Goal: Entertainment & Leisure: Consume media (video, audio)

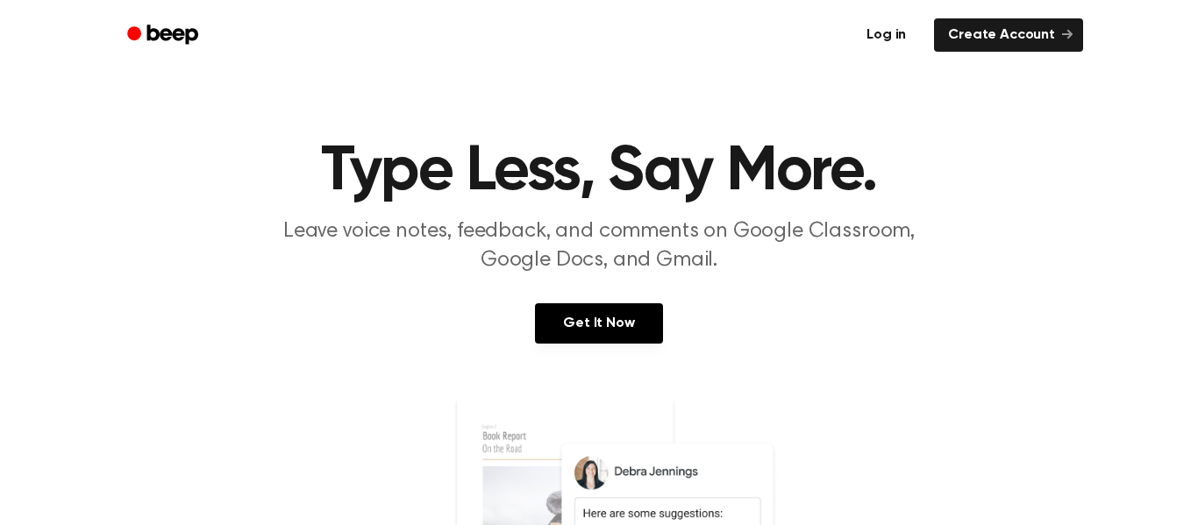
click at [899, 45] on link "Log in" at bounding box center [886, 35] width 75 height 40
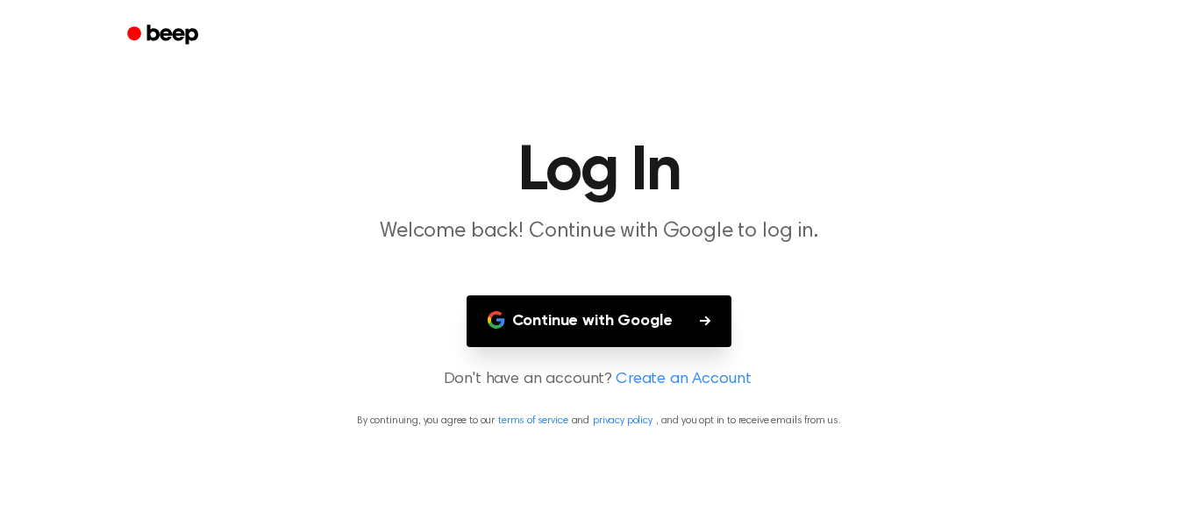
click at [528, 313] on button "Continue with Google" at bounding box center [599, 321] width 266 height 52
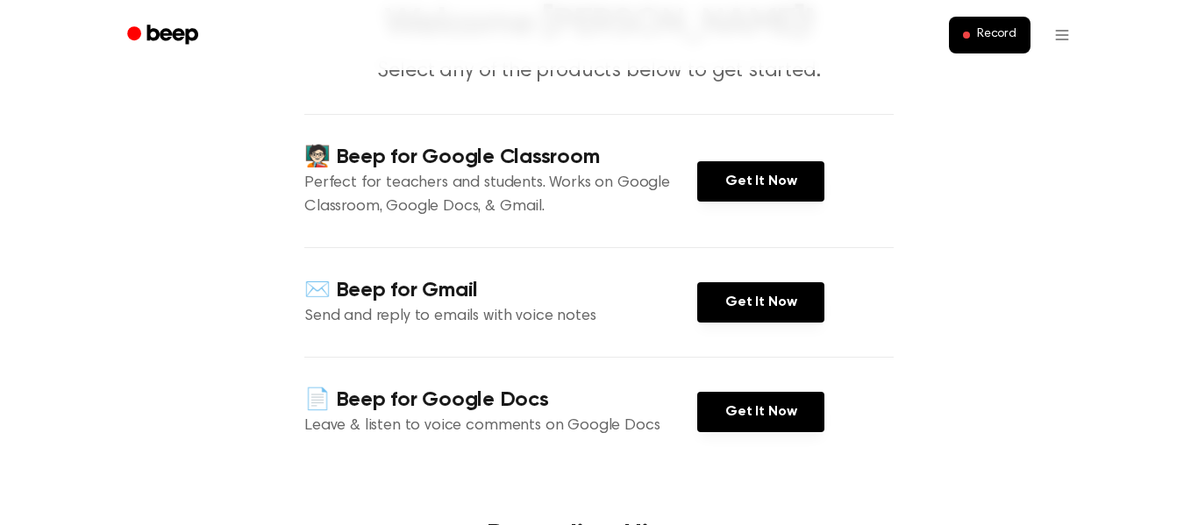
scroll to position [141, 0]
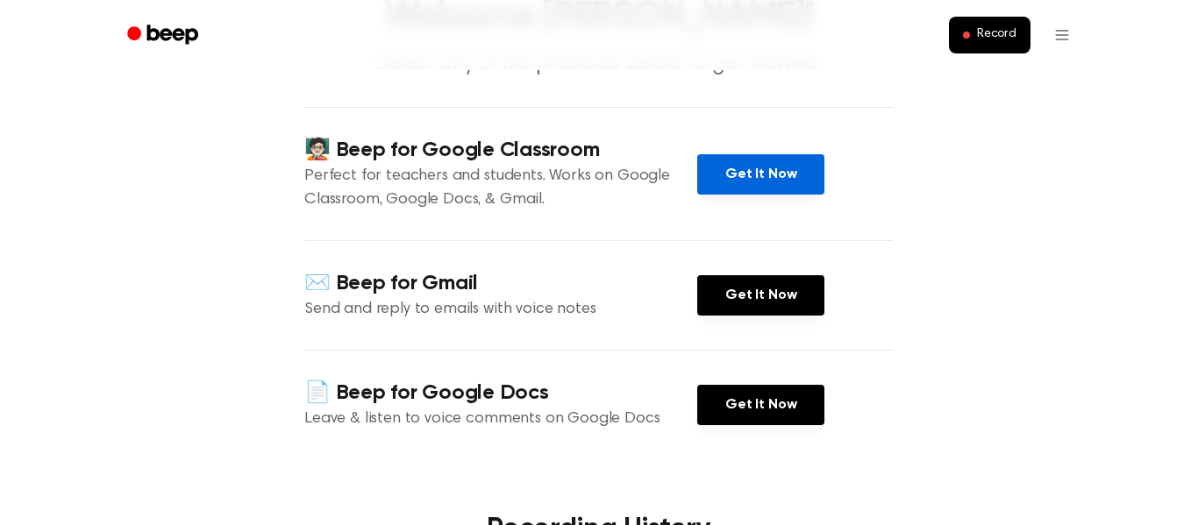
click at [722, 168] on link "Get It Now" at bounding box center [760, 174] width 127 height 40
click at [286, 180] on main "Welcome [PERSON_NAME]! Select any of the products below to get started. 🧑🏻‍🏫 Be…" at bounding box center [599, 468] width 1198 height 1218
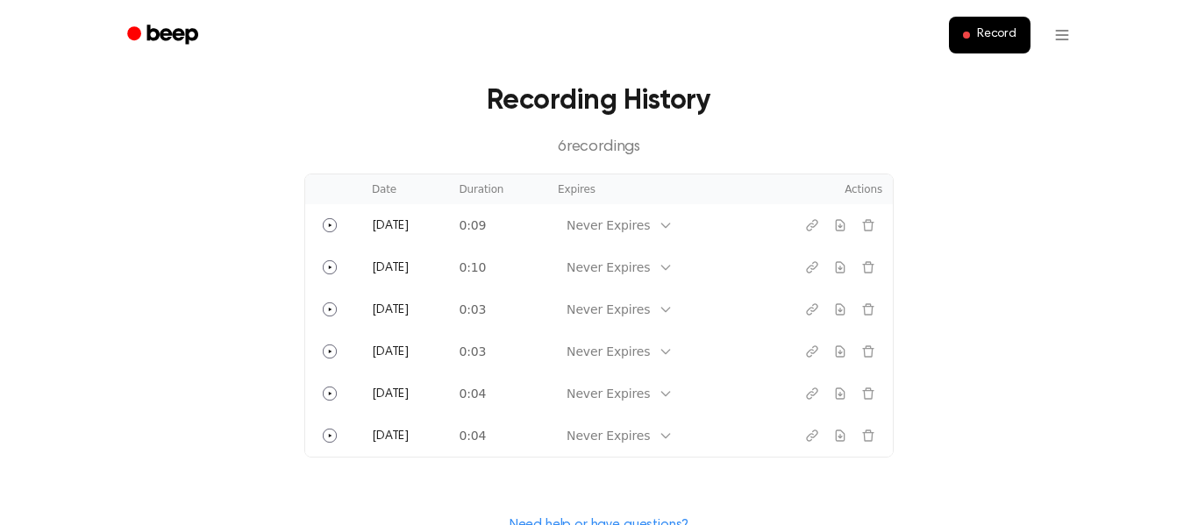
scroll to position [572, 0]
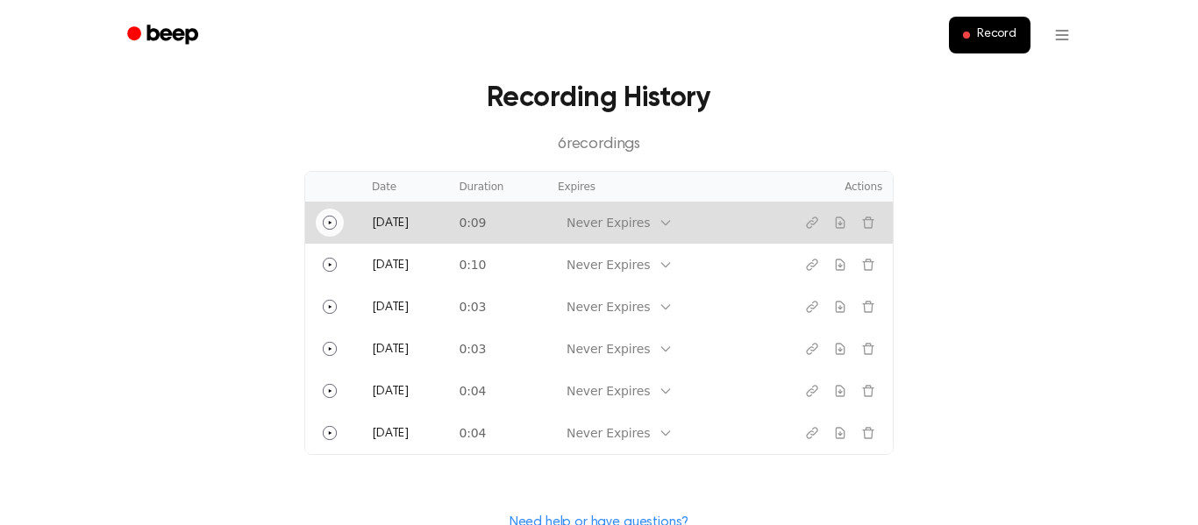
click at [329, 230] on button "Play" at bounding box center [330, 223] width 28 height 28
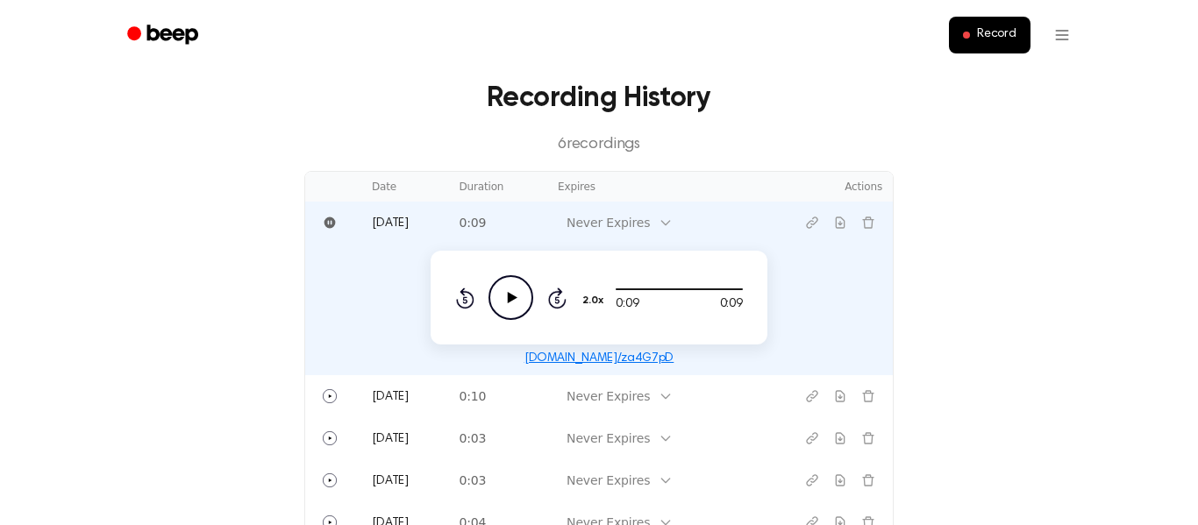
click at [508, 313] on icon "Play Audio" at bounding box center [510, 297] width 45 height 45
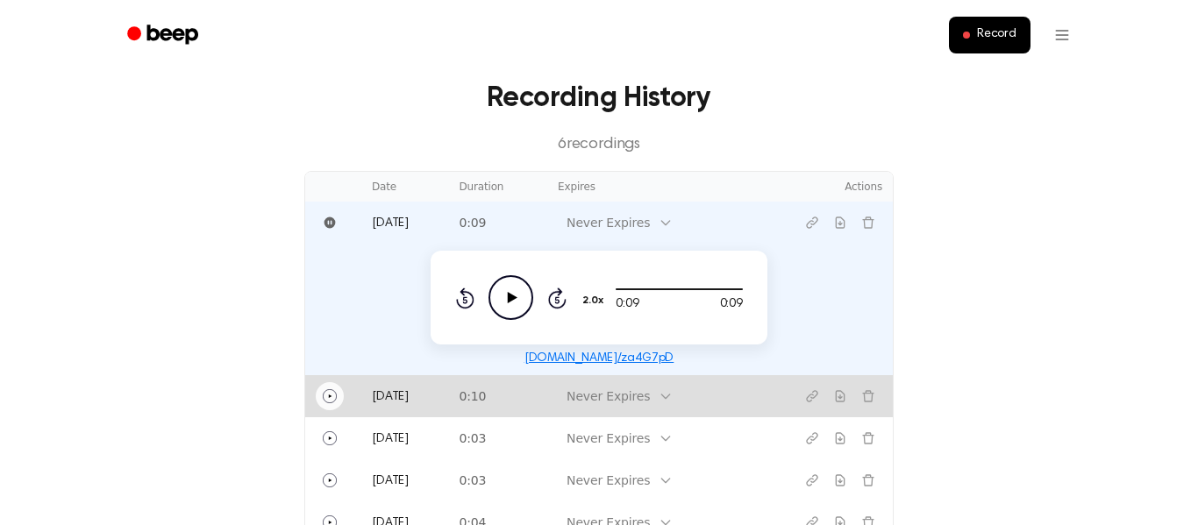
click at [331, 402] on icon "Play" at bounding box center [330, 396] width 14 height 14
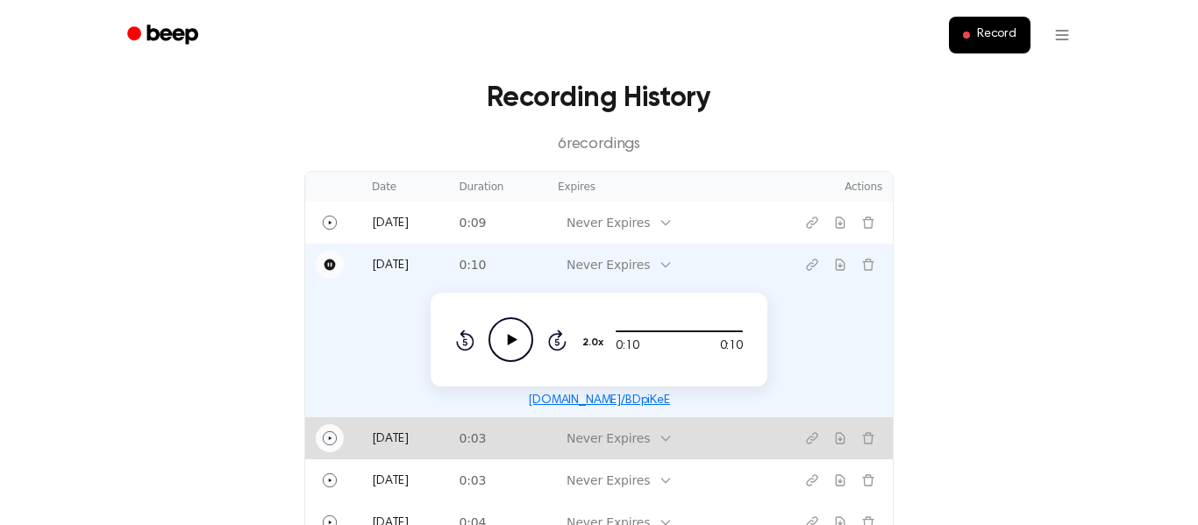
click at [325, 431] on icon "Play" at bounding box center [330, 438] width 14 height 14
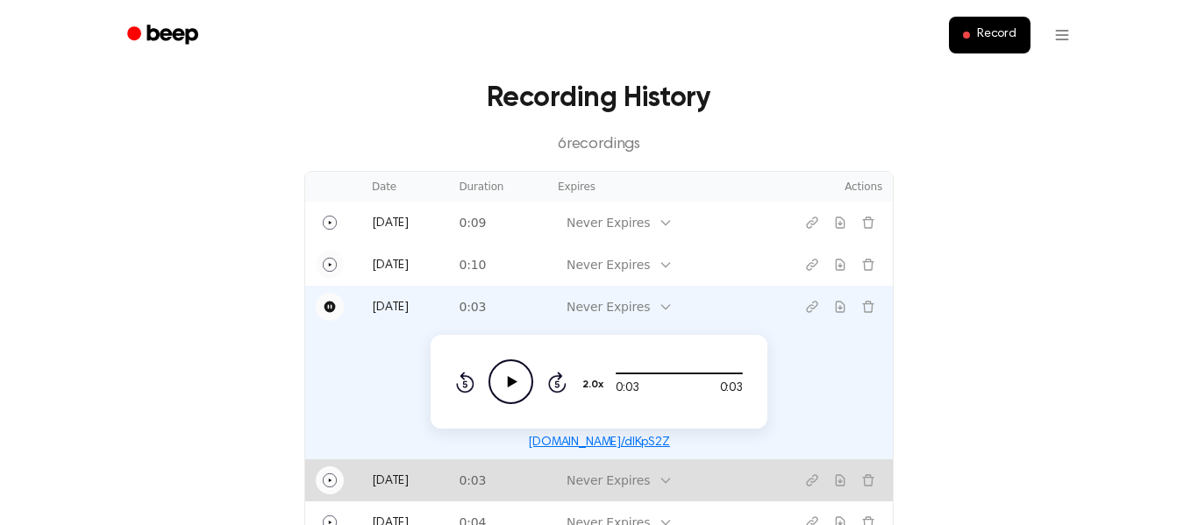
click at [325, 484] on icon "Play" at bounding box center [330, 480] width 14 height 14
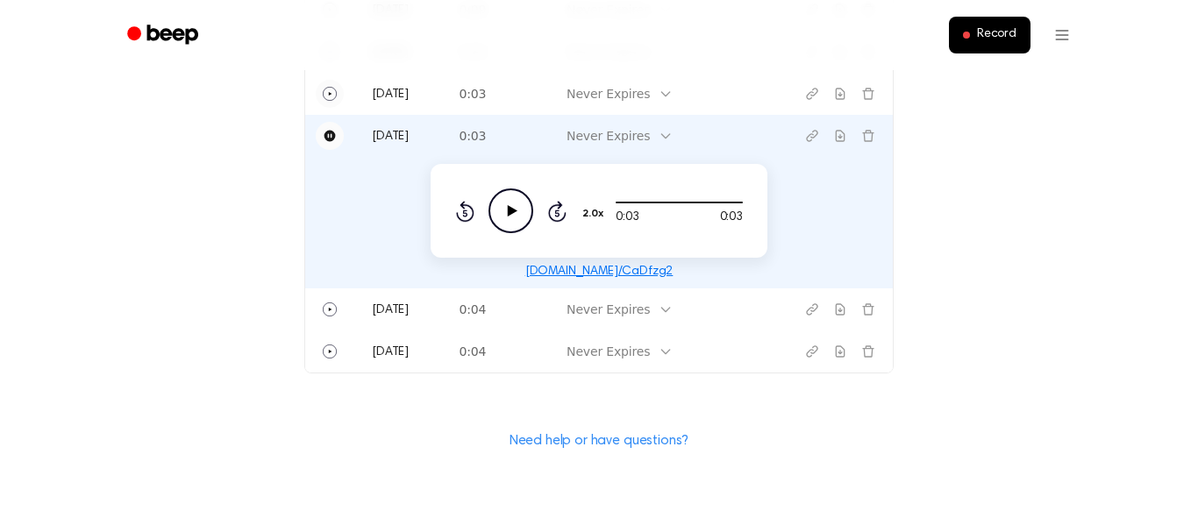
scroll to position [787, 0]
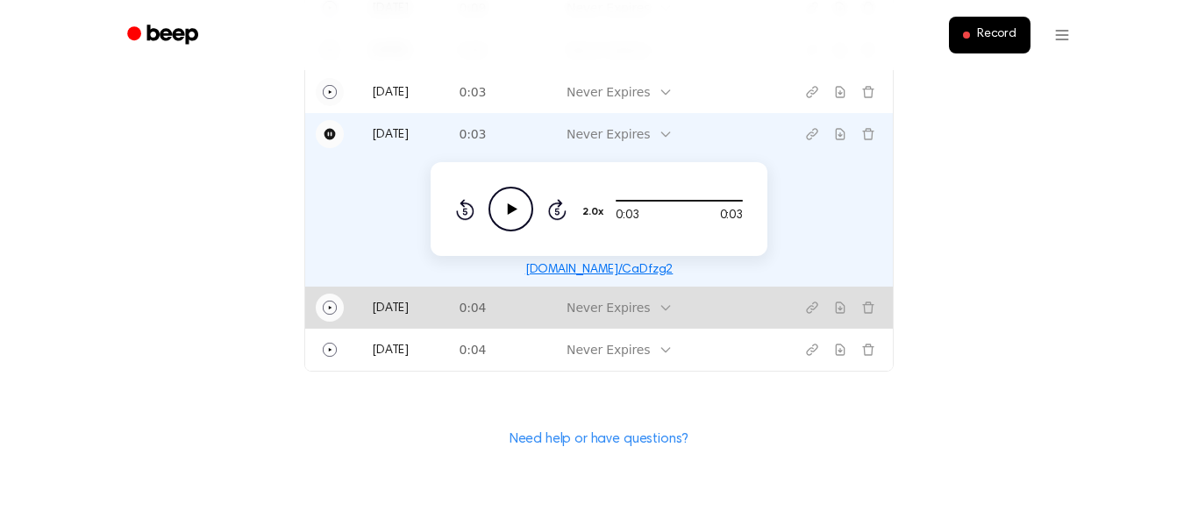
click at [331, 317] on button "Play" at bounding box center [330, 308] width 28 height 28
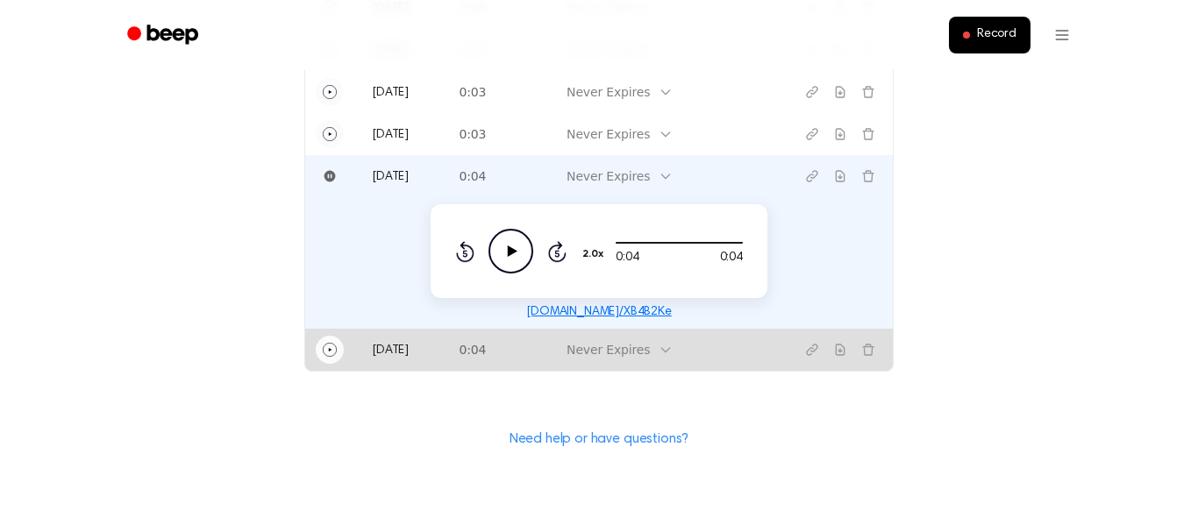
click at [323, 352] on circle "Play" at bounding box center [329, 349] width 13 height 13
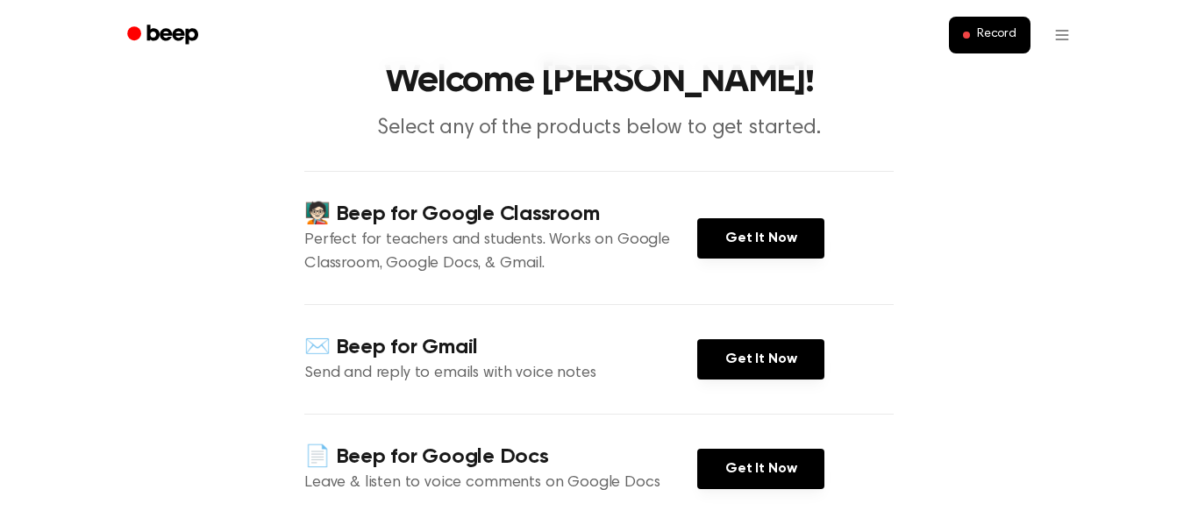
scroll to position [0, 0]
